Goal: Task Accomplishment & Management: Use online tool/utility

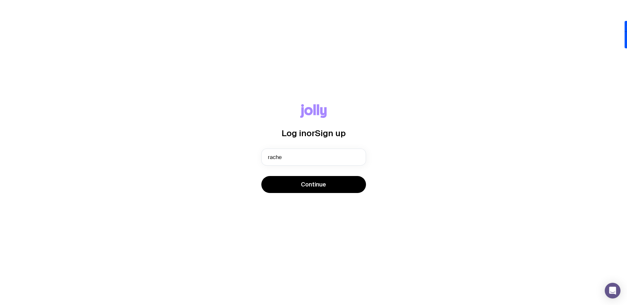
type input "[PERSON_NAME][EMAIL_ADDRESS][PERSON_NAME][DOMAIN_NAME]"
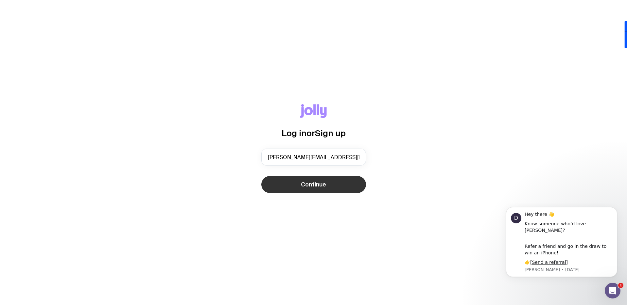
click at [315, 186] on span "Continue" at bounding box center [313, 185] width 25 height 8
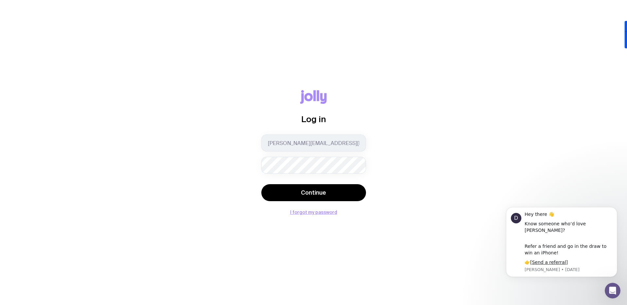
click at [513, 87] on div "Log in [PERSON_NAME][EMAIL_ADDRESS][PERSON_NAME][DOMAIN_NAME] Continue I forgot…" at bounding box center [313, 152] width 627 height 305
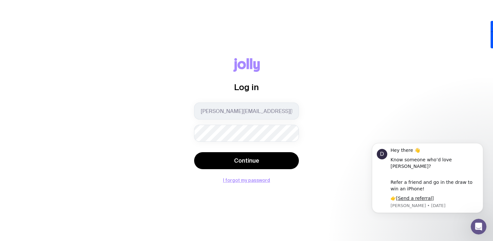
click at [338, 90] on div "Log in [PERSON_NAME][EMAIL_ADDRESS][PERSON_NAME][DOMAIN_NAME] Continue I forgot…" at bounding box center [246, 120] width 461 height 125
click at [232, 181] on button "I forgot my password" at bounding box center [246, 180] width 47 height 5
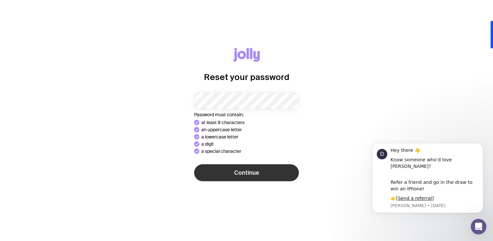
click at [244, 170] on span "Continue" at bounding box center [246, 173] width 25 height 8
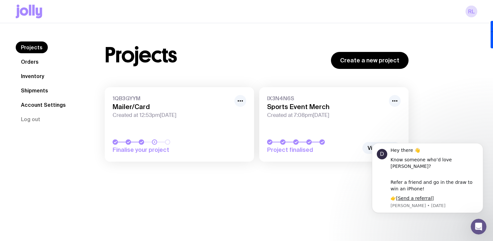
click at [196, 102] on div "1QB3GYYM Mailer/Card Created at 12:53pm[DATE]" at bounding box center [179, 107] width 133 height 24
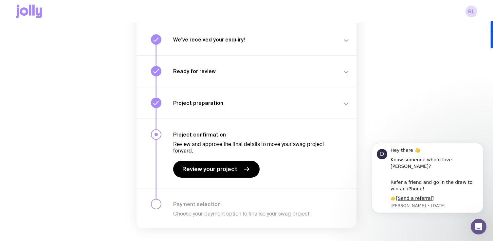
scroll to position [98, 0]
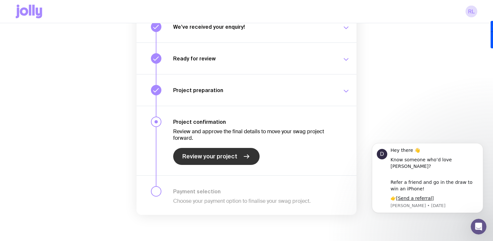
click at [213, 156] on span "Review your project" at bounding box center [209, 157] width 55 height 8
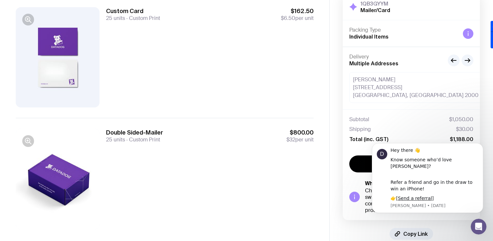
scroll to position [196, 0]
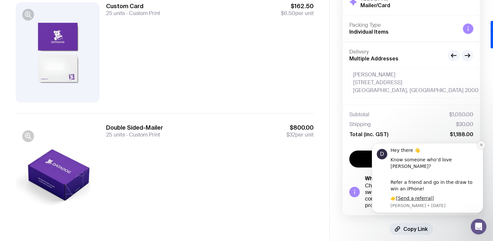
click at [480, 146] on icon "Dismiss notification" at bounding box center [480, 145] width 2 height 2
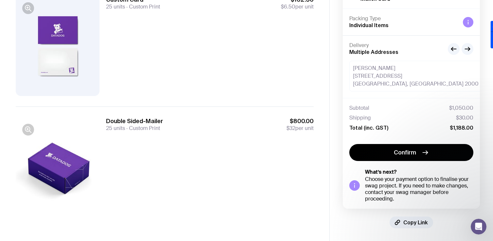
scroll to position [202, 0]
click at [74, 68] on div at bounding box center [58, 46] width 84 height 100
click at [28, 131] on icon "button" at bounding box center [28, 130] width 8 height 8
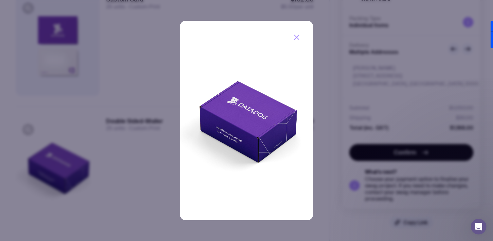
click at [296, 38] on icon "button" at bounding box center [296, 37] width 5 height 5
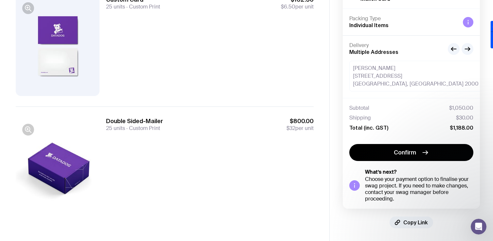
click at [410, 222] on span "Copy Link" at bounding box center [415, 222] width 25 height 7
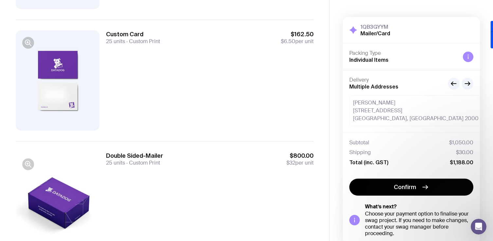
scroll to position [165, 0]
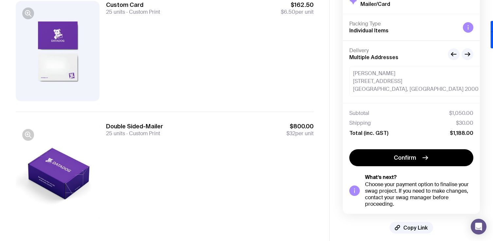
scroll to position [197, 0]
